Goal: Information Seeking & Learning: Learn about a topic

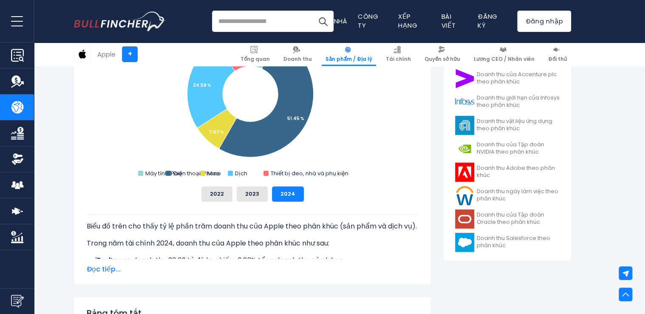
scroll to position [298, 0]
click at [93, 270] on span "Đọc tiếp..." at bounding box center [253, 269] width 332 height 10
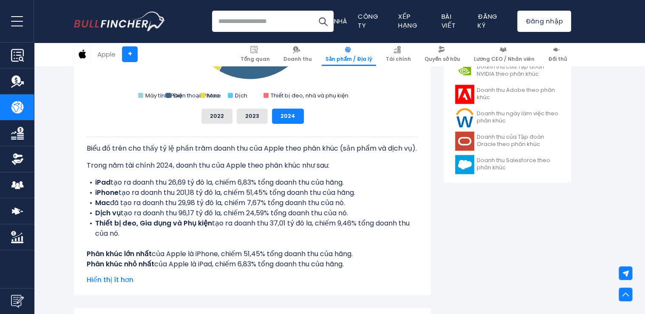
scroll to position [383, 0]
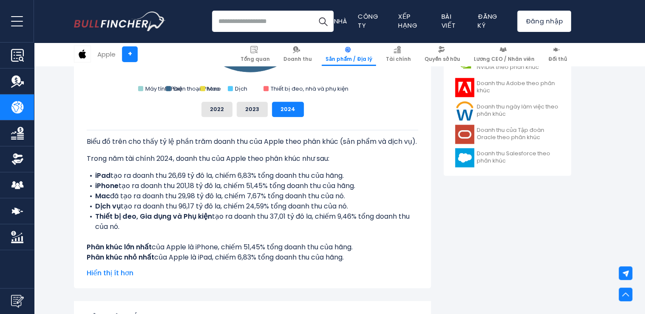
drag, startPoint x: 87, startPoint y: 246, endPoint x: 363, endPoint y: 248, distance: 276.4
click at [363, 248] on div "Biểu đồ trên cho thấy tỷ lệ phần trăm doanh thu của Apple theo phân khúc (sản p…" at bounding box center [253, 196] width 332 height 133
copy font "Phân khúc lớn nhất của Apple là iPhone, chiếm 51,45% tổng doanh thu của hãng."
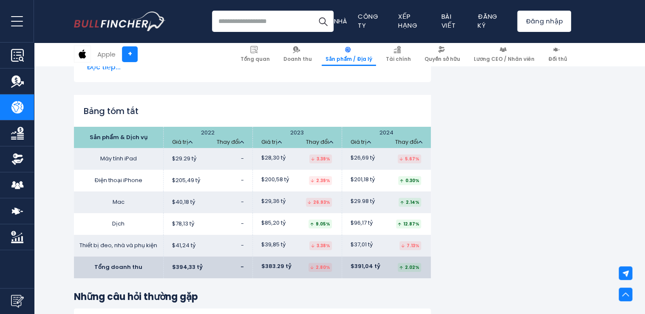
scroll to position [1403, 0]
drag, startPoint x: 366, startPoint y: 0, endPoint x: 577, endPoint y: 127, distance: 246.3
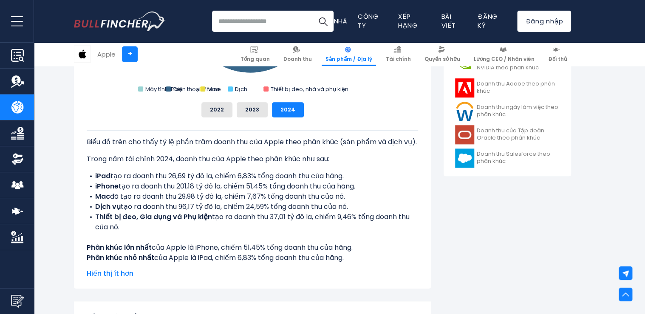
scroll to position [383, 0]
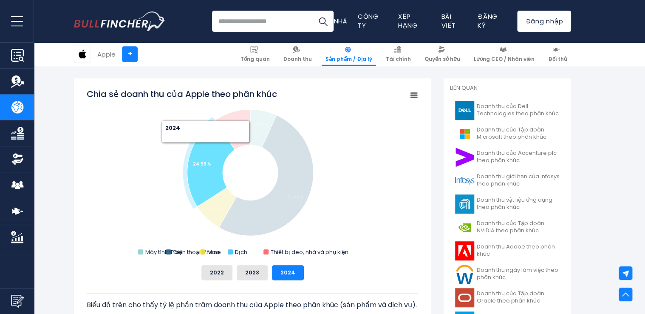
scroll to position [255, 0]
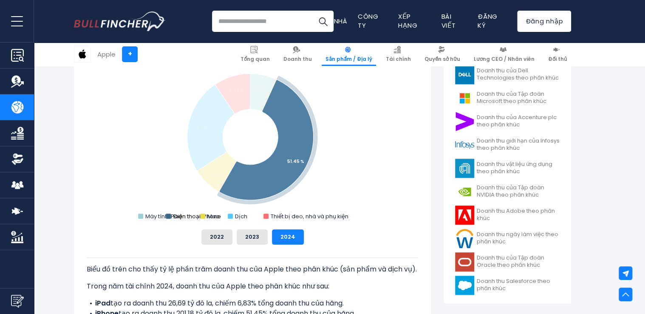
click at [180, 217] on text "Điện thoại iPhone" at bounding box center [197, 216] width 48 height 8
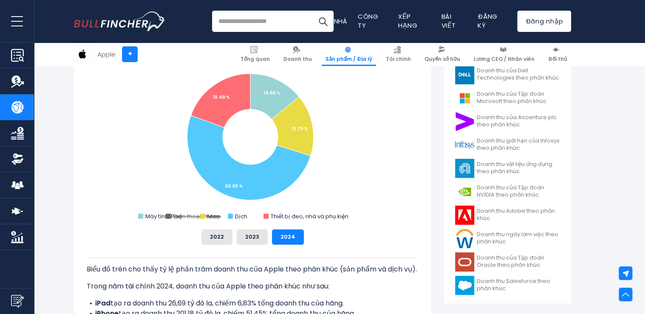
click at [164, 233] on div "2022 2023 2024" at bounding box center [253, 236] width 332 height 15
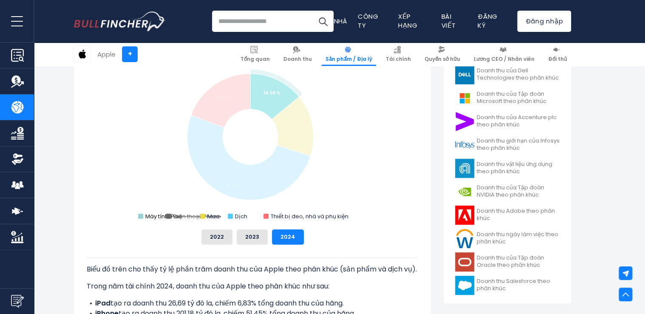
click at [139, 216] on rect "Chia sẻ doanh thu của Apple theo phân khúc" at bounding box center [140, 215] width 5 height 5
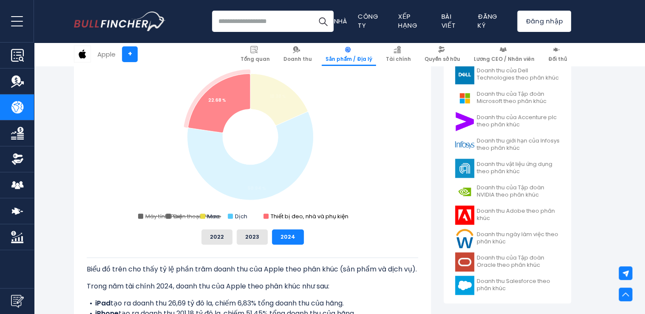
click at [267, 216] on rect "Chia sẻ doanh thu của Apple theo phân khúc" at bounding box center [266, 215] width 5 height 5
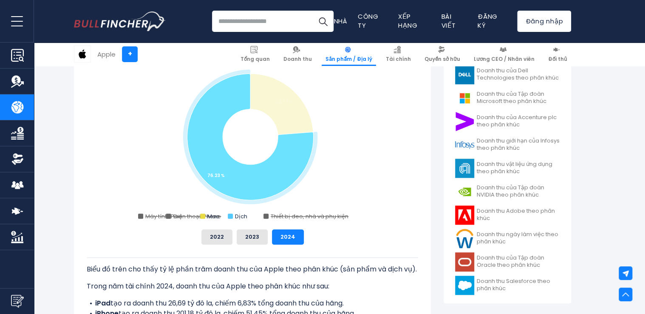
click at [227, 216] on rect "Chia sẻ doanh thu của Apple theo phân khúc" at bounding box center [253, 137] width 332 height 170
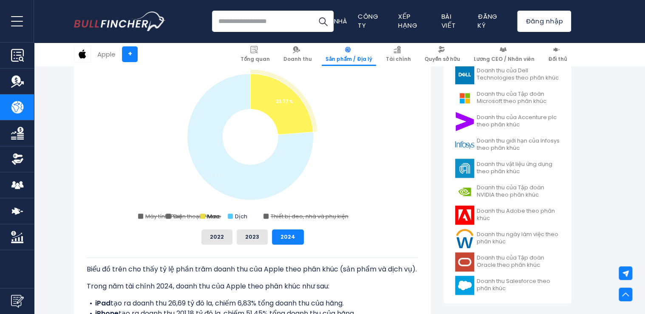
click at [205, 216] on rect "Chia sẻ doanh thu của Apple theo phân khúc" at bounding box center [202, 215] width 5 height 5
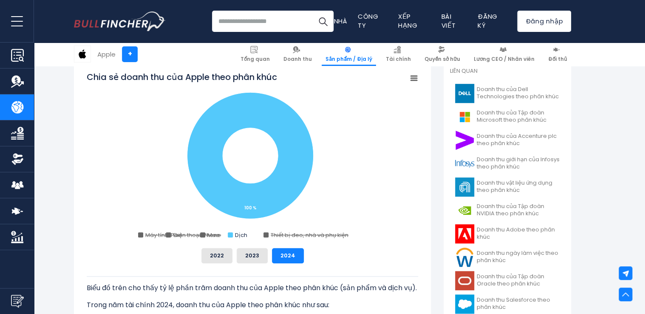
scroll to position [213, 0]
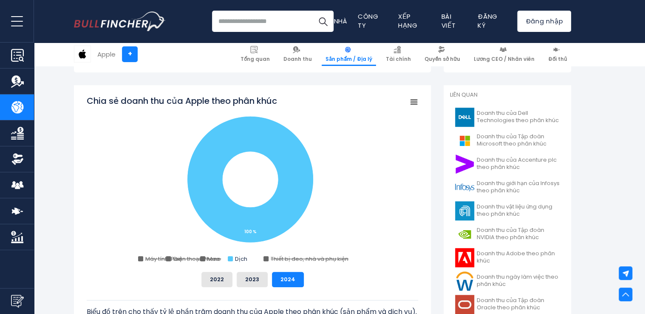
click at [415, 104] on icon "Chia sẻ doanh thu của Apple theo phân khúc" at bounding box center [414, 102] width 6 height 4
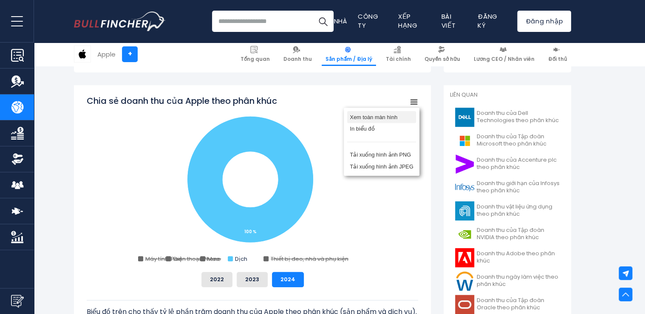
click at [390, 119] on li "Xem toàn màn hình" at bounding box center [381, 117] width 69 height 12
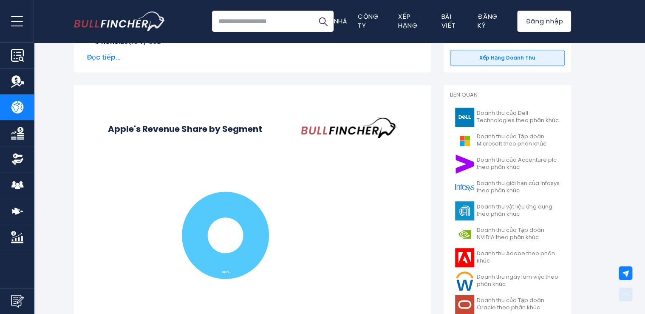
scroll to position [0, 0]
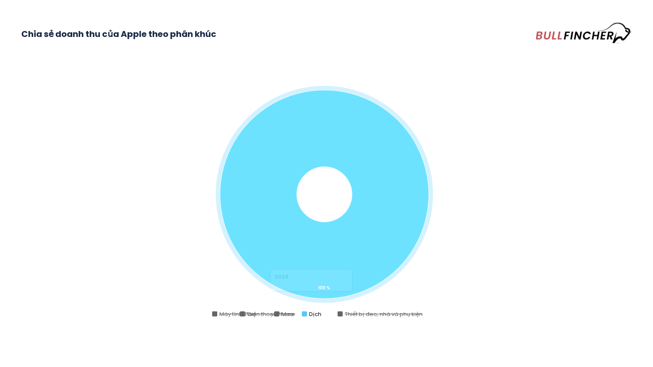
click at [305, 313] on rect "Chia sẻ doanh thu của Apple theo phân khúc" at bounding box center [304, 314] width 5 height 5
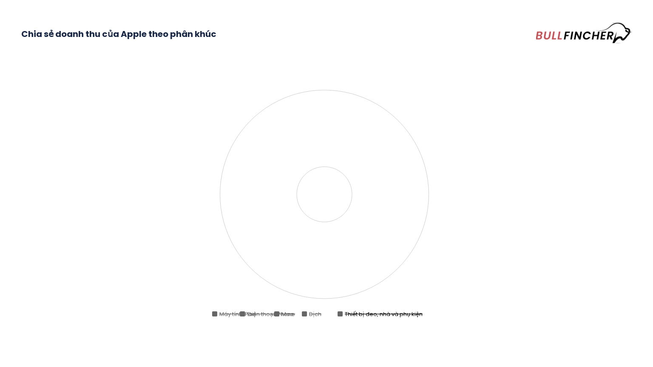
click at [342, 313] on rect "Chia sẻ doanh thu của Apple theo phân khúc" at bounding box center [340, 314] width 5 height 5
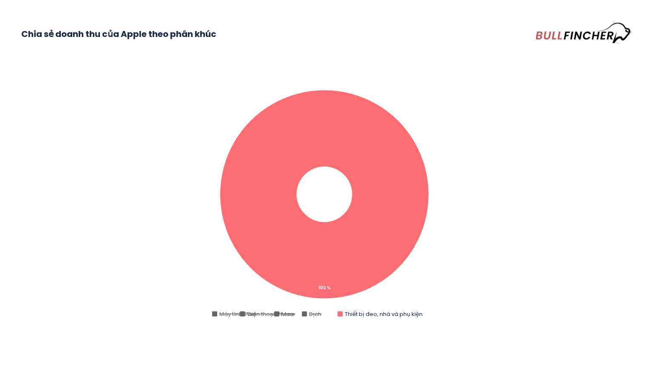
click at [308, 313] on rect "Chia sẻ doanh thu của Apple theo phân khúc" at bounding box center [326, 196] width 611 height 255
click at [304, 313] on rect "Chia sẻ doanh thu của Apple theo phân khúc" at bounding box center [304, 314] width 5 height 5
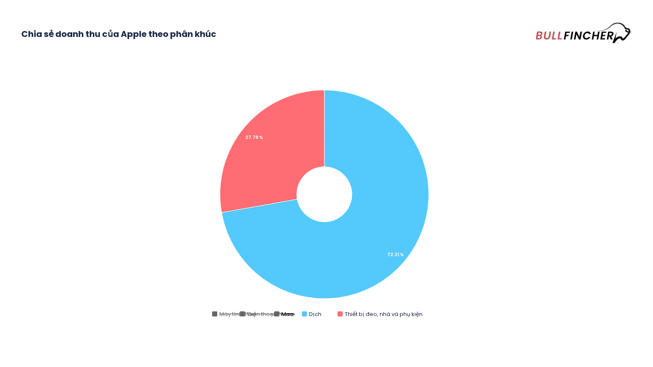
click at [276, 313] on rect "Chia sẻ doanh thu của Apple theo phân khúc" at bounding box center [276, 314] width 5 height 5
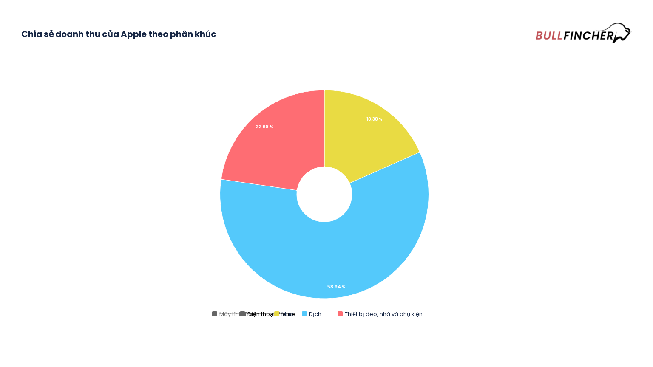
click at [242, 313] on rect "Chia sẻ doanh thu của Apple theo phân khúc" at bounding box center [242, 314] width 5 height 5
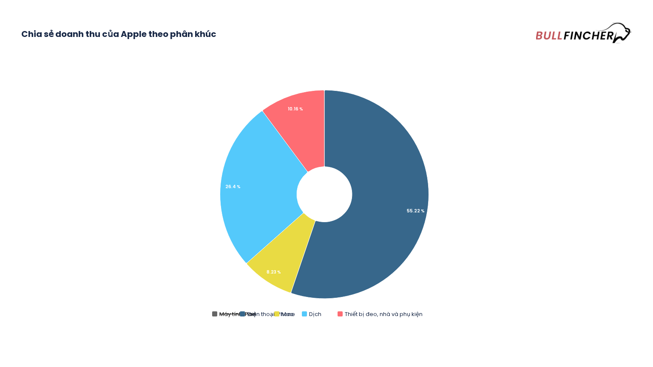
click at [214, 313] on rect "Chia sẻ doanh thu của Apple theo phân khúc" at bounding box center [214, 314] width 5 height 5
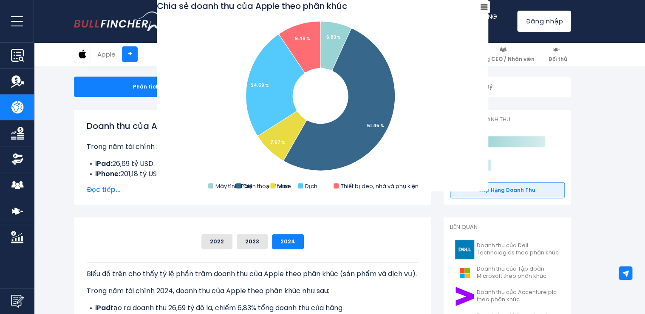
scroll to position [85, 0]
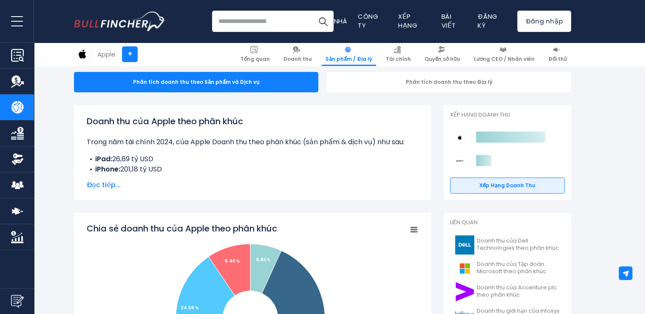
click at [104, 185] on span "Đọc tiếp..." at bounding box center [253, 185] width 332 height 10
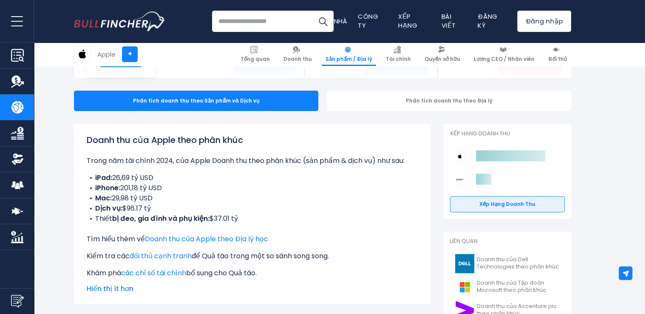
scroll to position [0, 0]
